Goal: Information Seeking & Learning: Learn about a topic

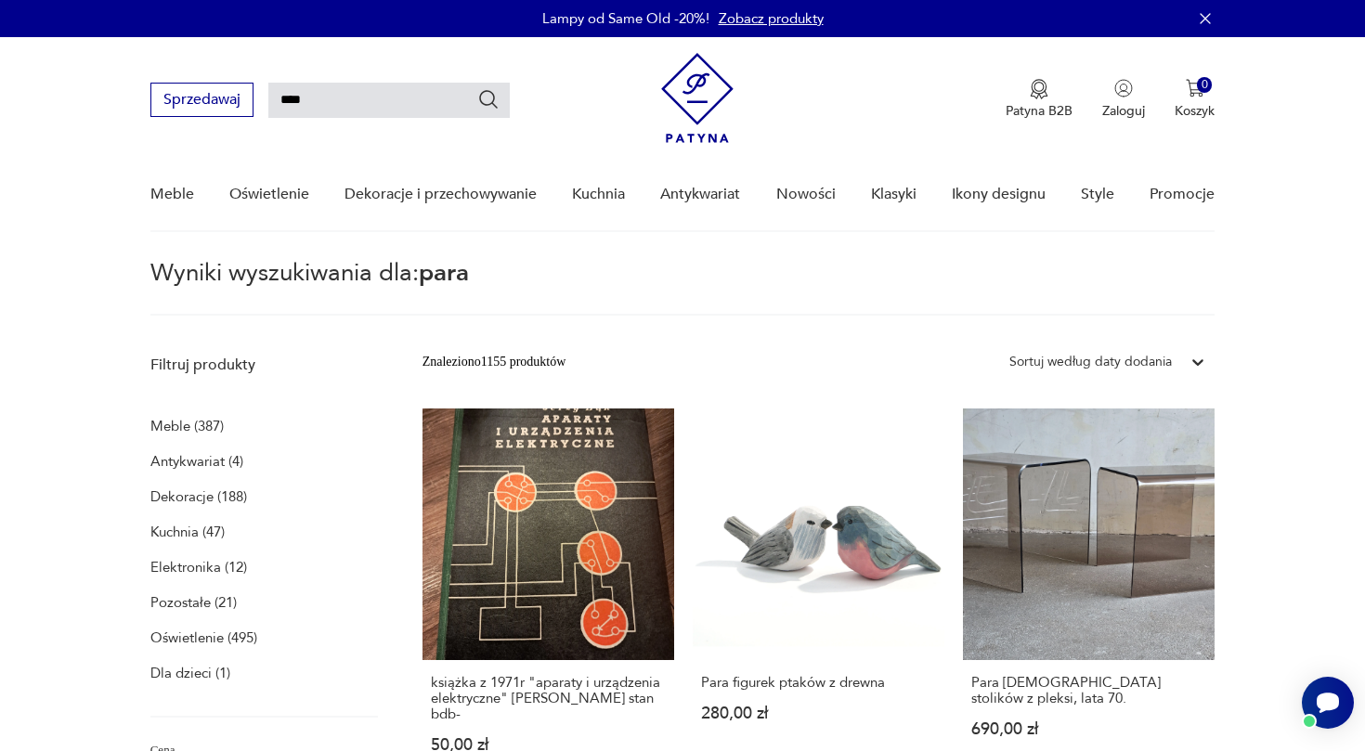
type input "****"
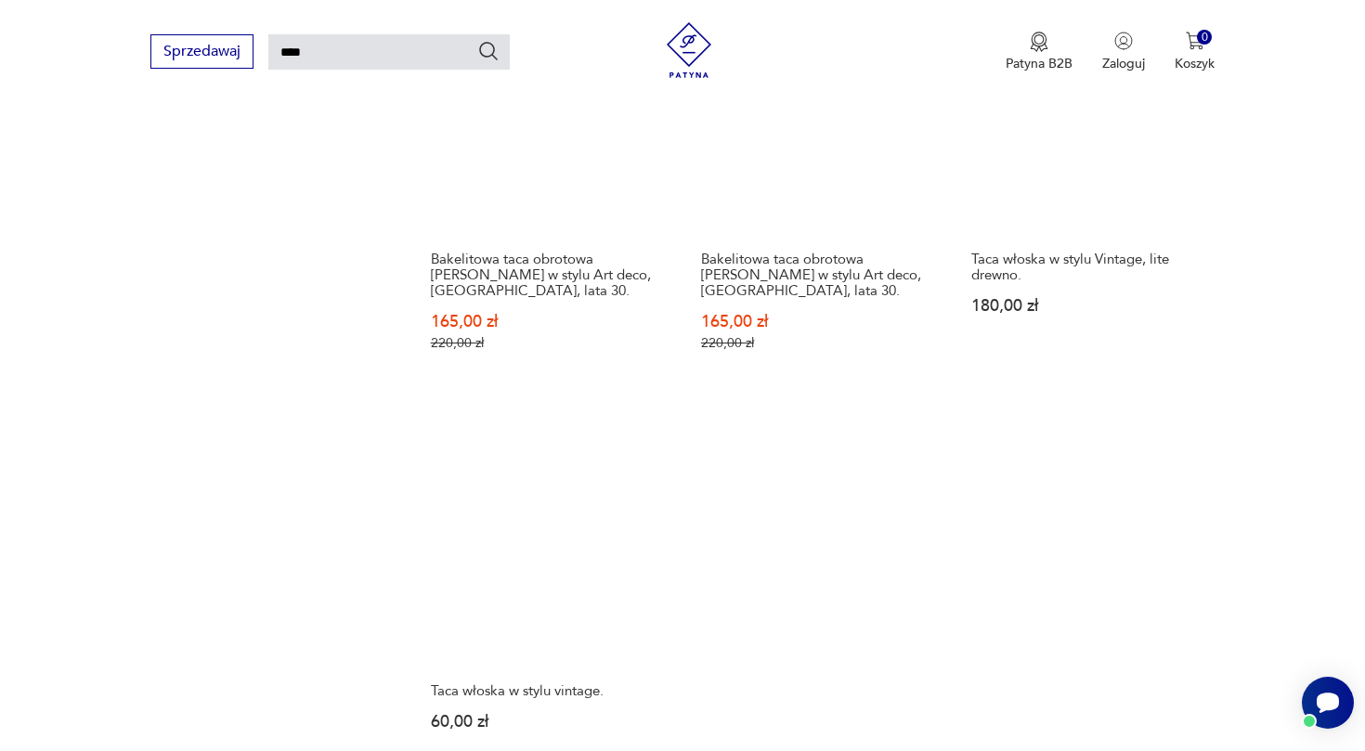
scroll to position [2161, 0]
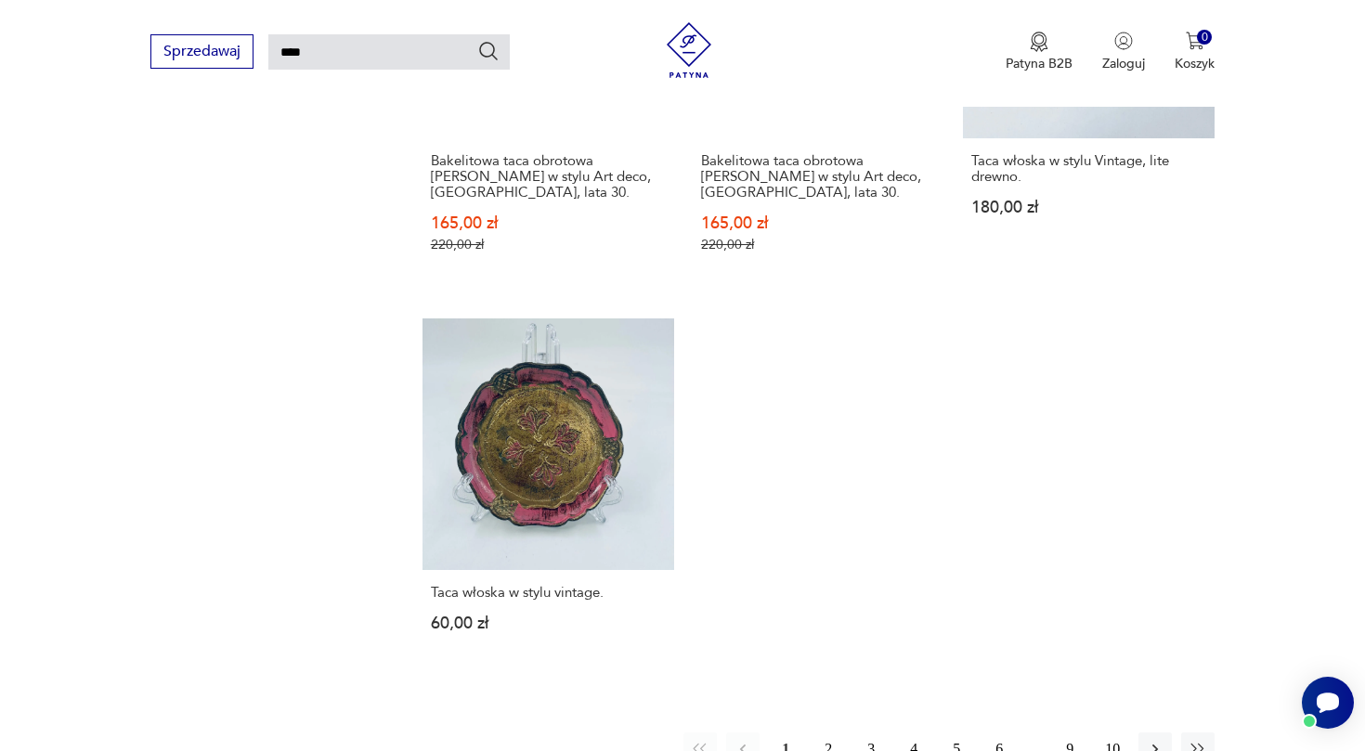
click at [838, 733] on button "2" at bounding box center [828, 749] width 33 height 33
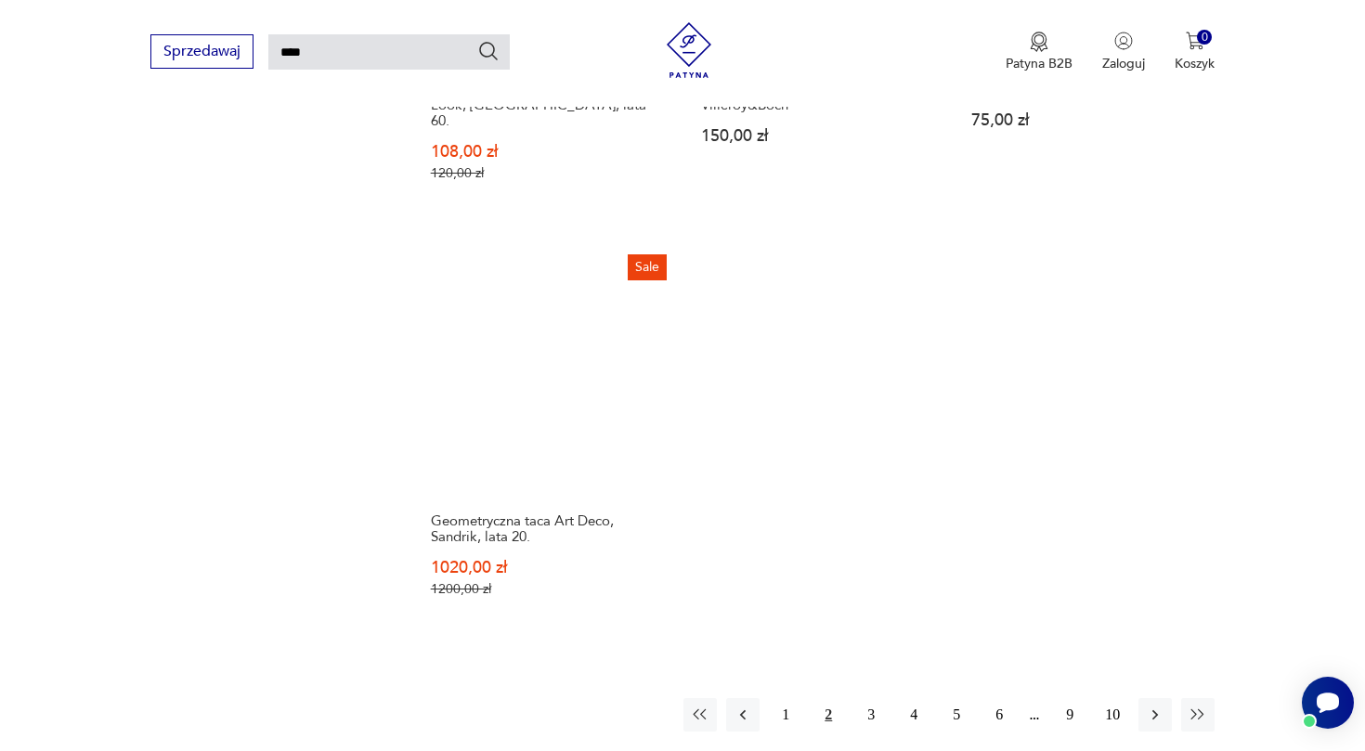
scroll to position [2251, 0]
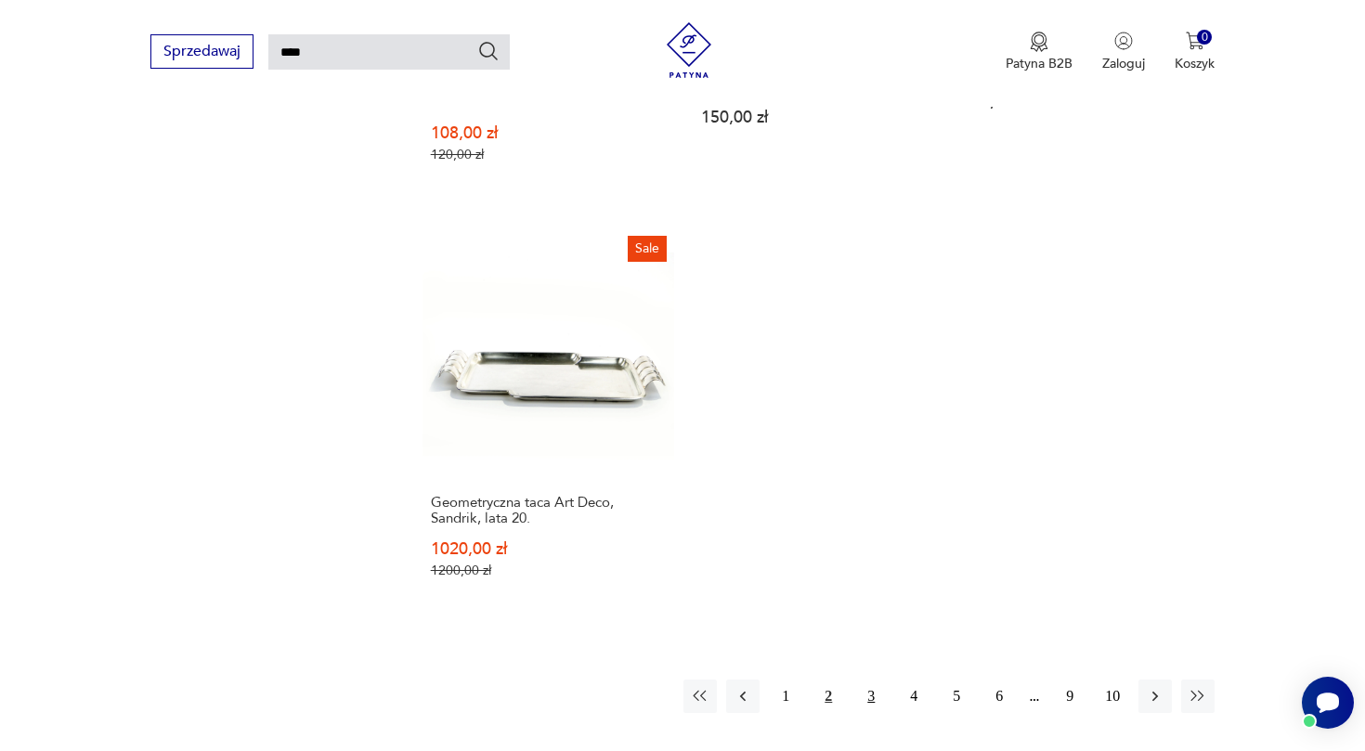
click at [870, 680] on button "3" at bounding box center [871, 696] width 33 height 33
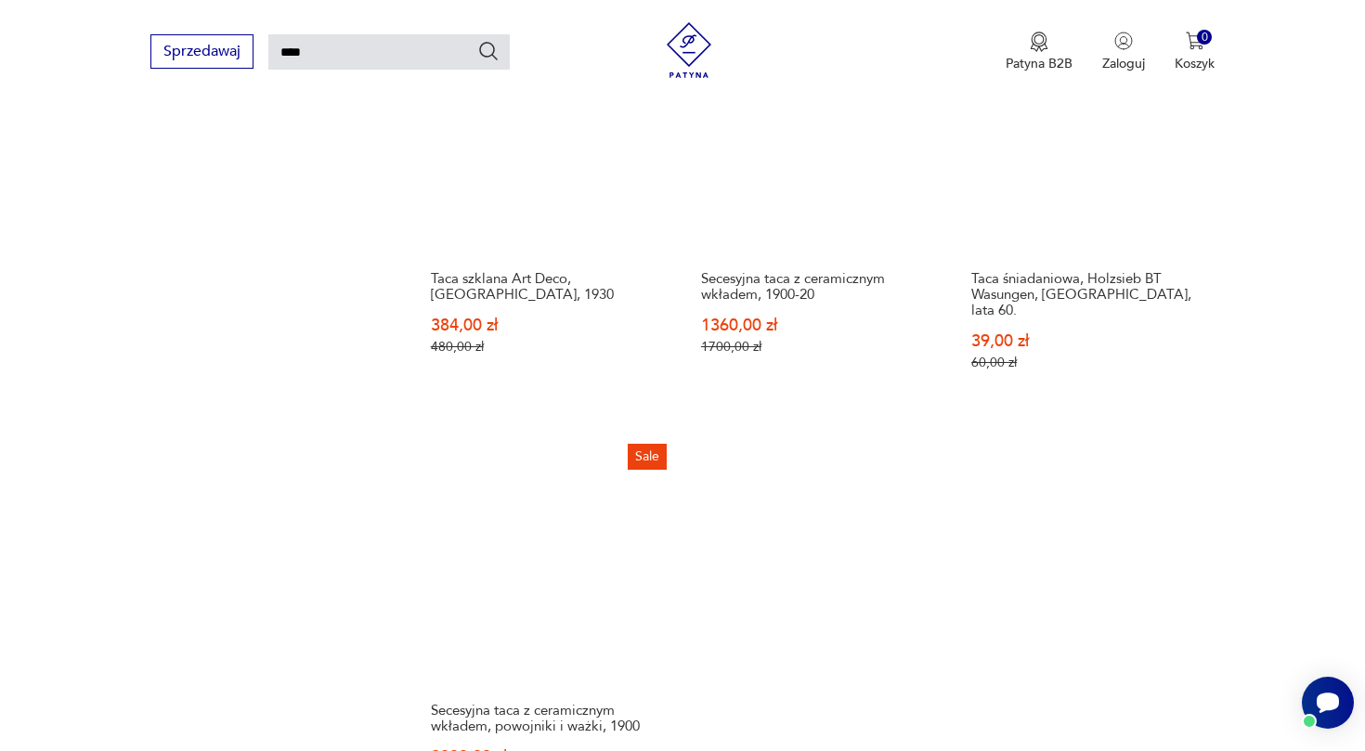
scroll to position [2437, 0]
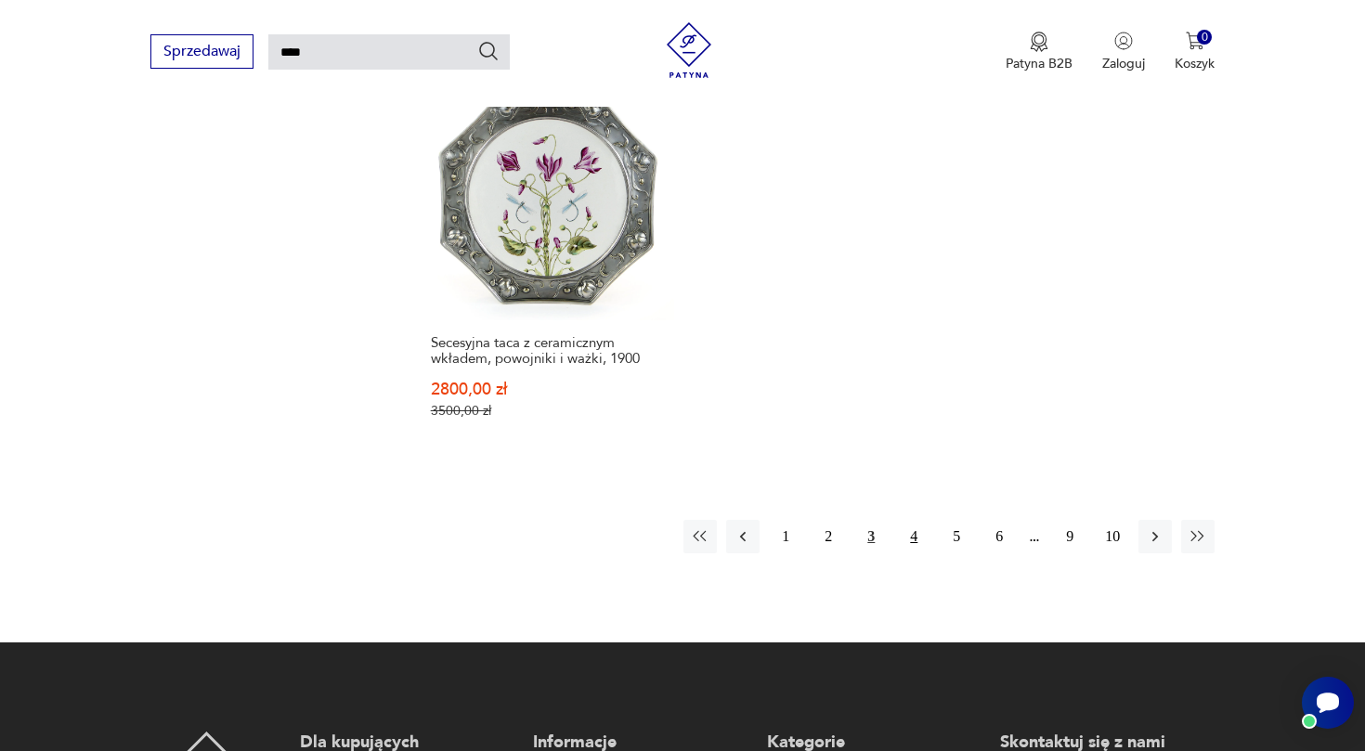
click at [913, 520] on button "4" at bounding box center [913, 536] width 33 height 33
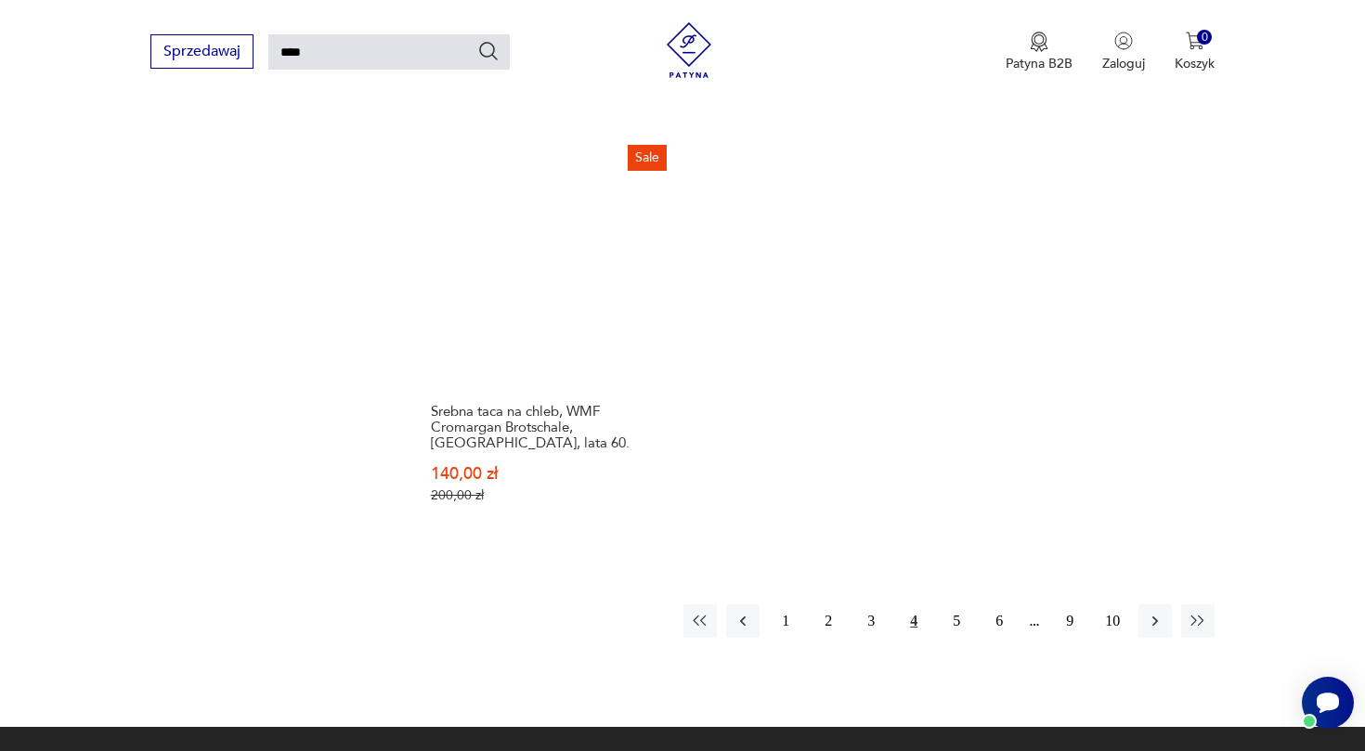
scroll to position [2345, 0]
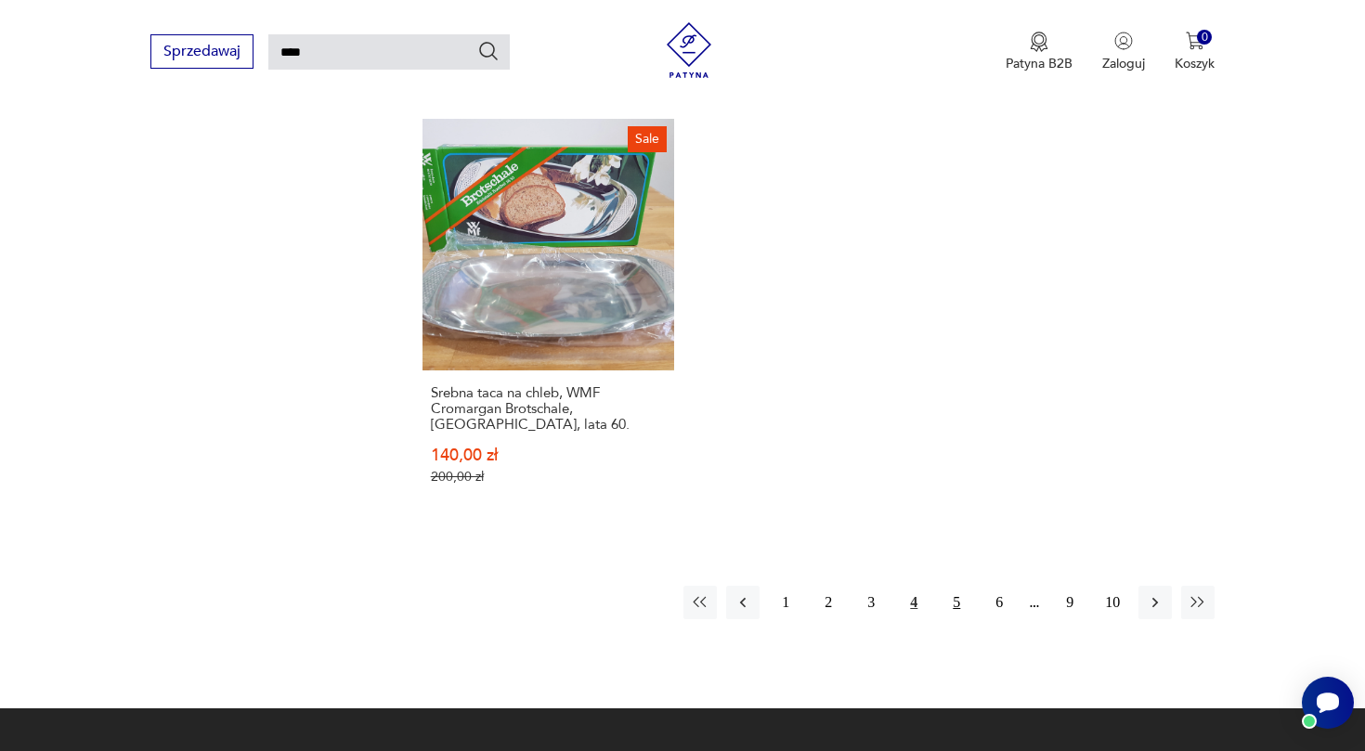
click at [954, 592] on button "5" at bounding box center [956, 602] width 33 height 33
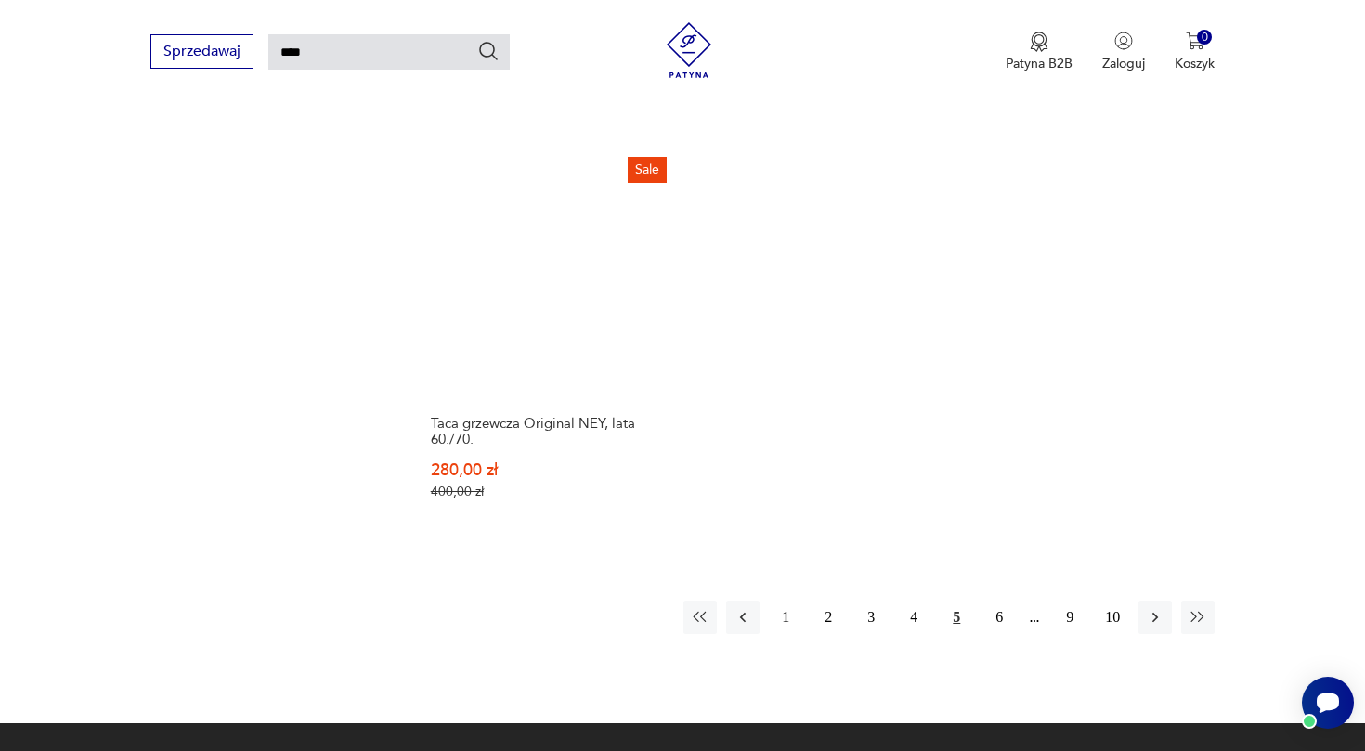
scroll to position [2282, 0]
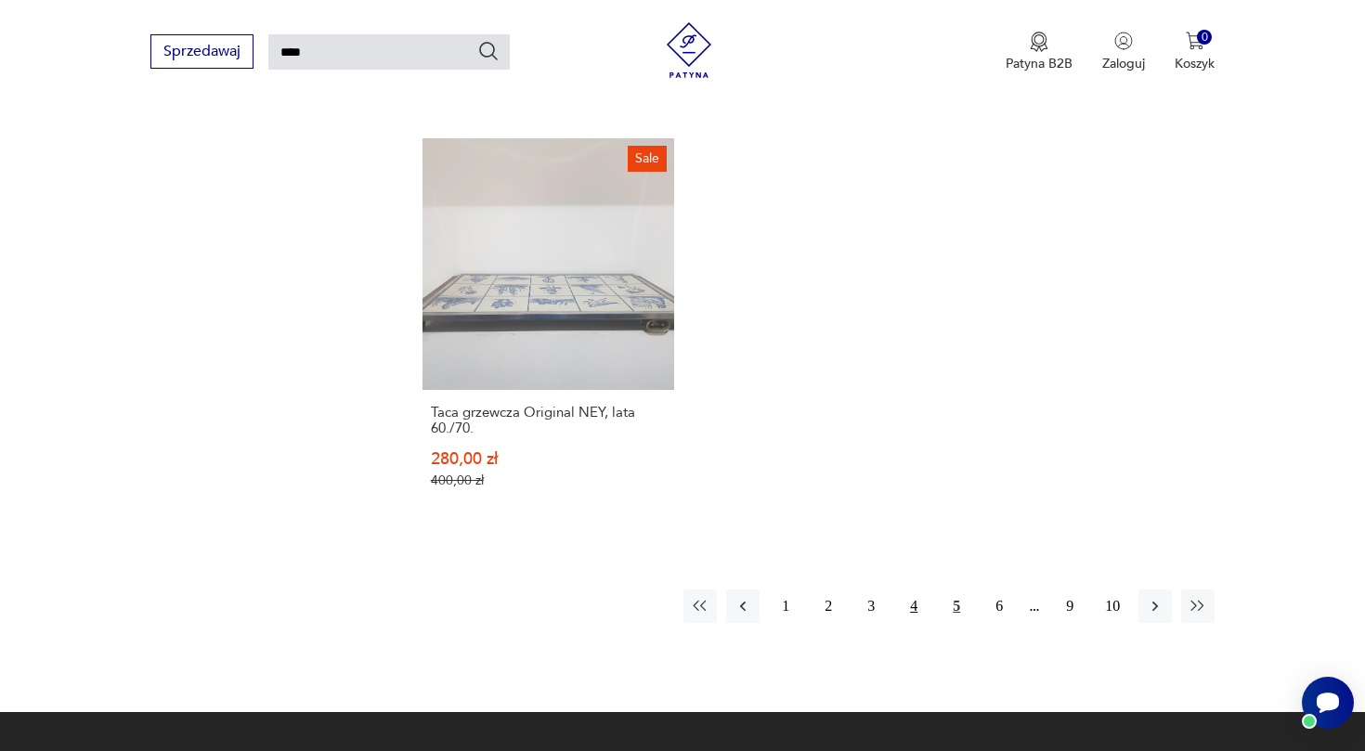
click at [921, 610] on button "4" at bounding box center [913, 606] width 33 height 33
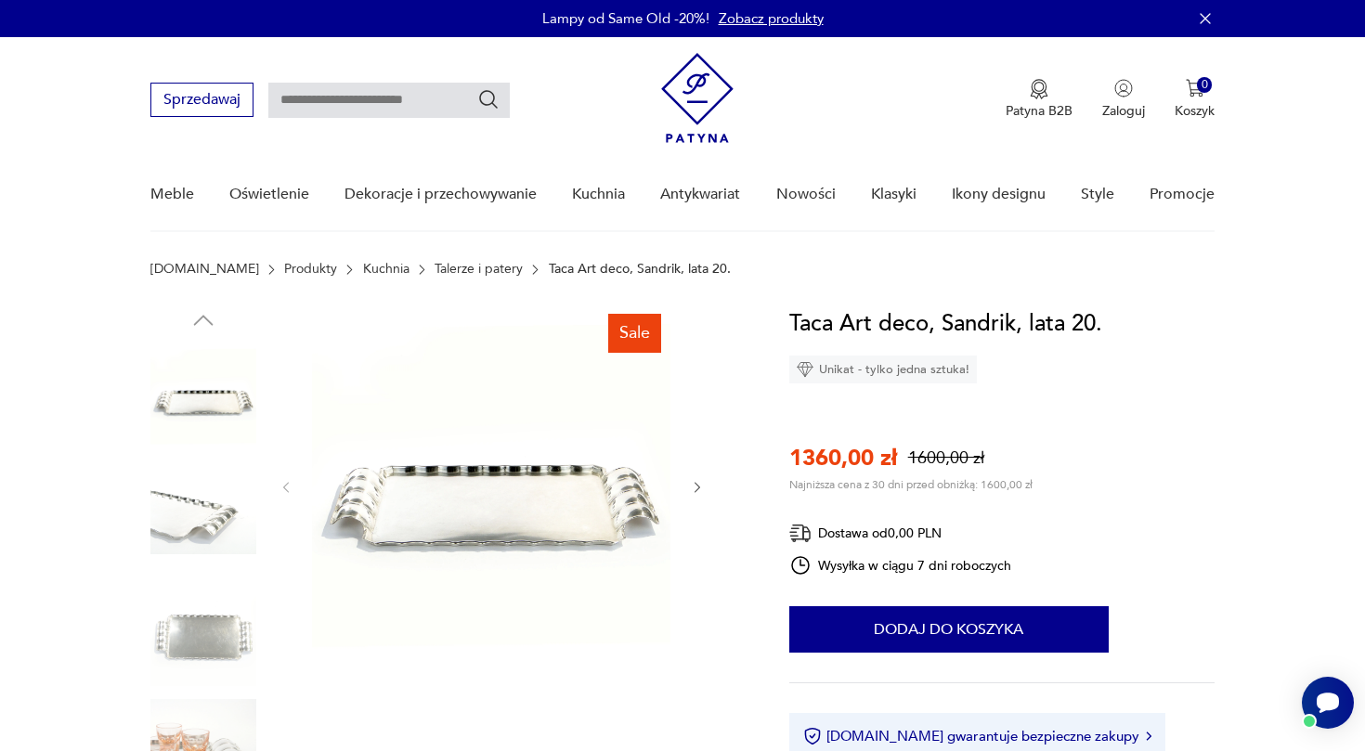
click at [178, 635] on img at bounding box center [203, 634] width 106 height 106
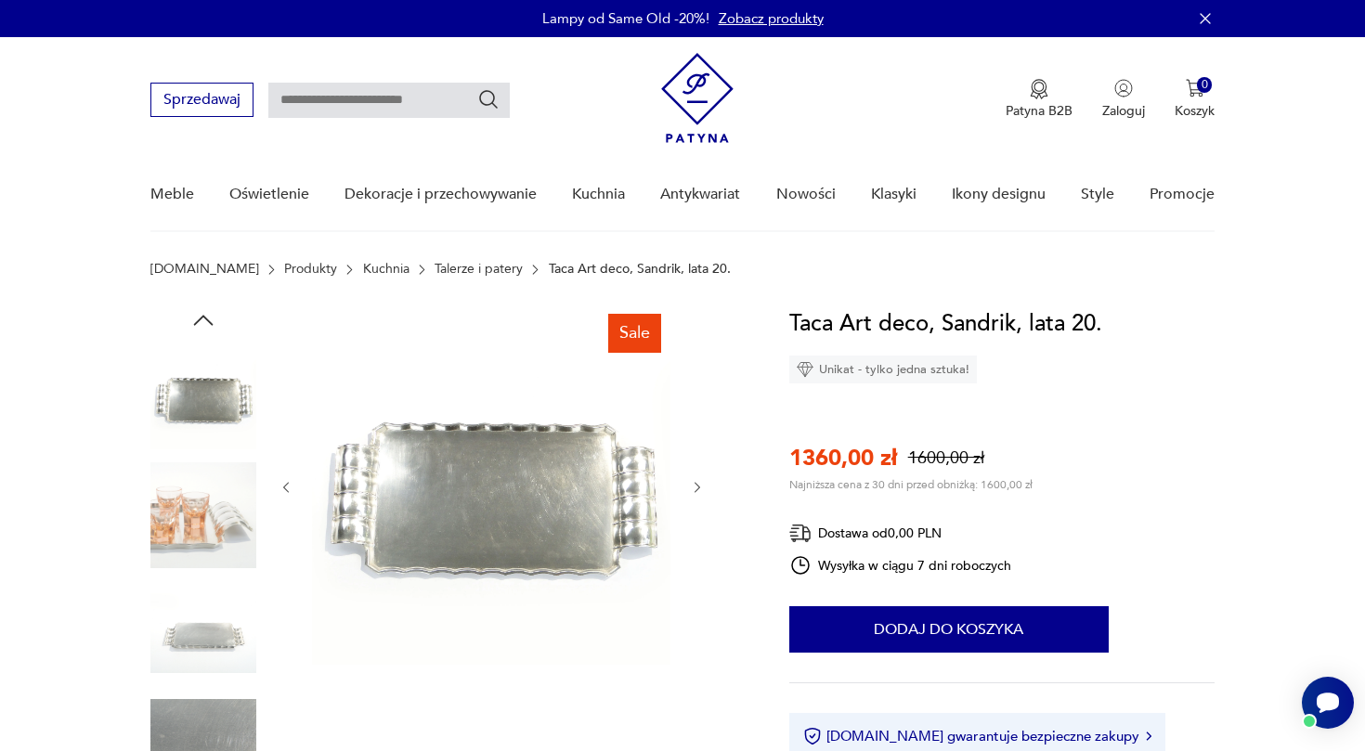
click at [196, 518] on img at bounding box center [203, 516] width 106 height 106
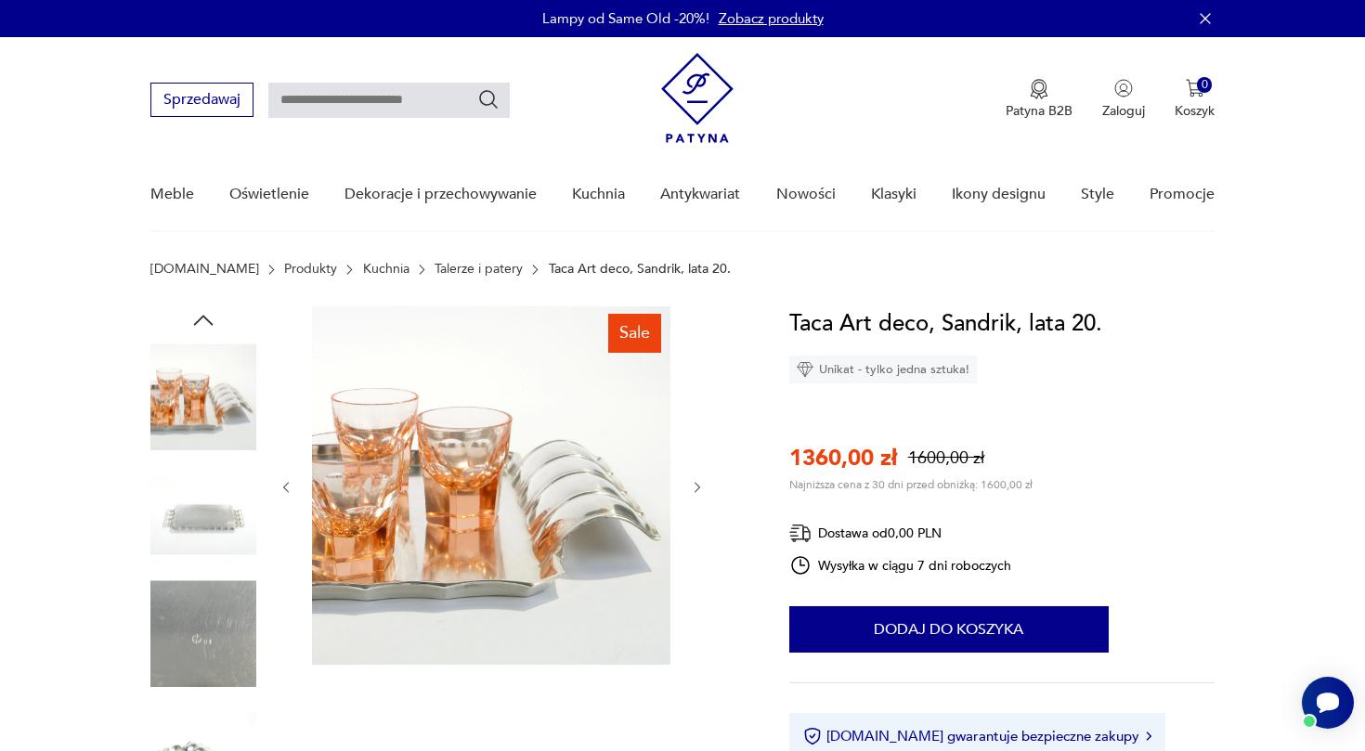
click at [171, 371] on img at bounding box center [203, 397] width 106 height 106
click at [203, 317] on icon "button" at bounding box center [203, 320] width 20 height 10
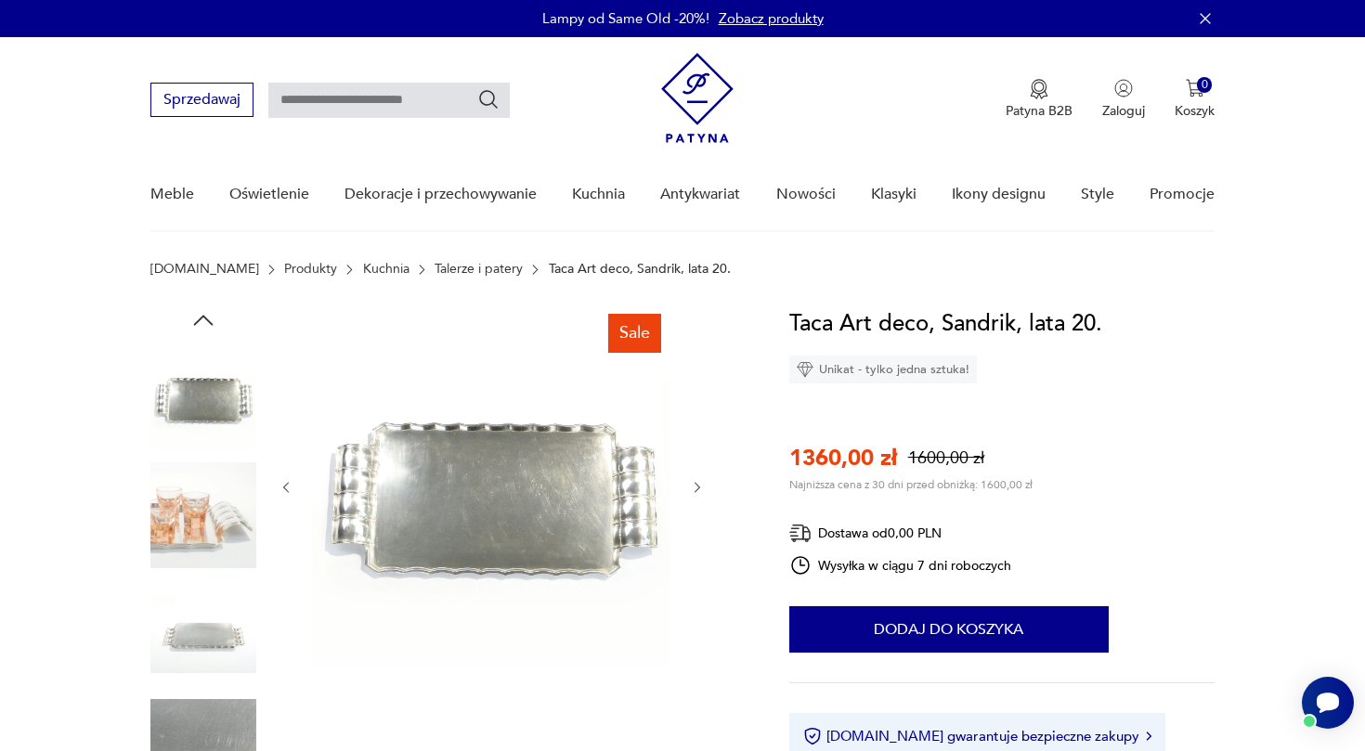
click at [203, 317] on icon "button" at bounding box center [203, 320] width 20 height 10
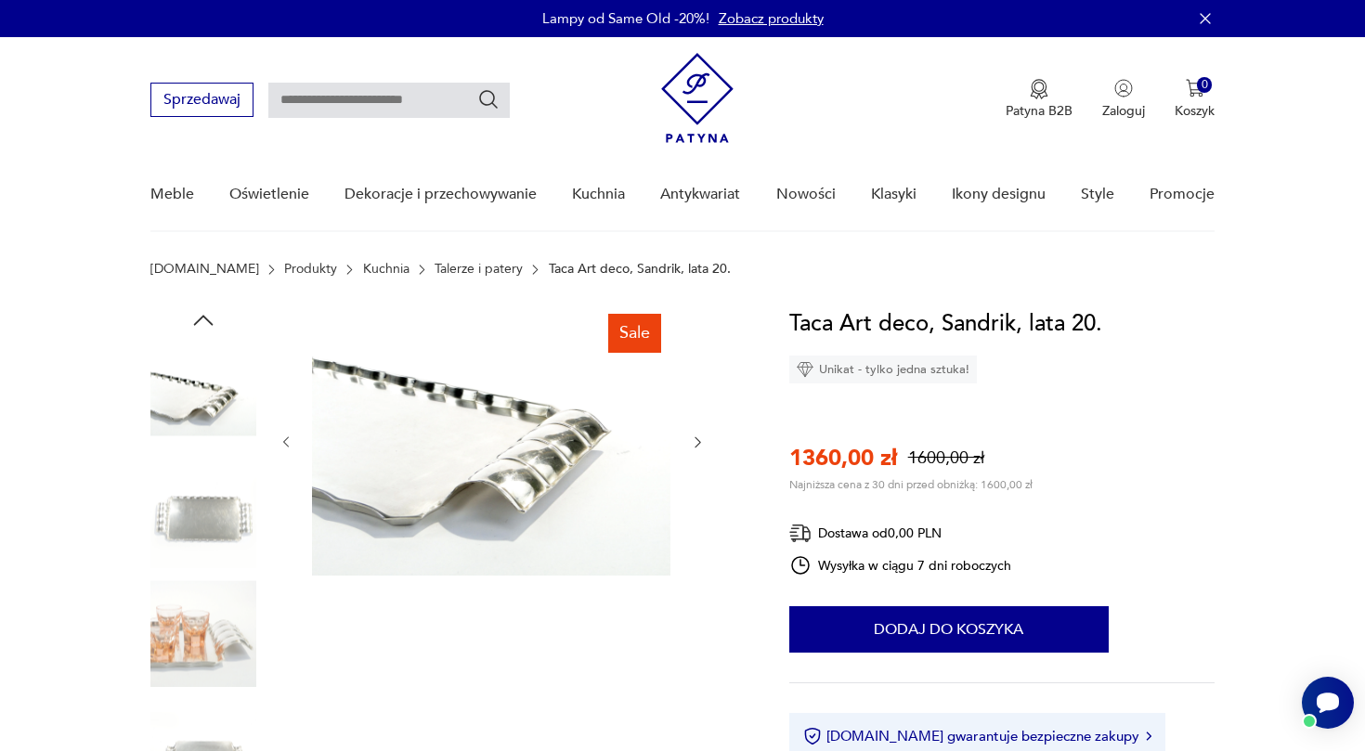
click at [204, 325] on icon "button" at bounding box center [203, 321] width 28 height 28
